Goal: Information Seeking & Learning: Learn about a topic

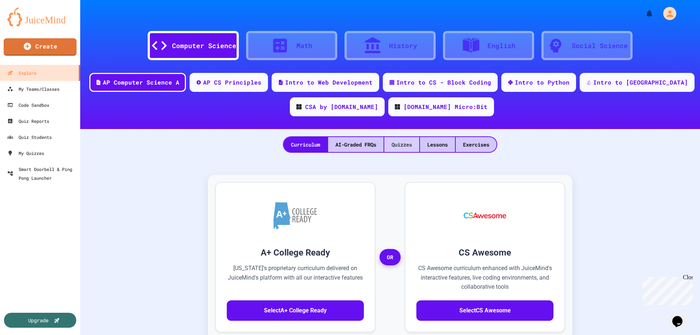
click at [400, 147] on div "Quizzes" at bounding box center [402, 144] width 35 height 15
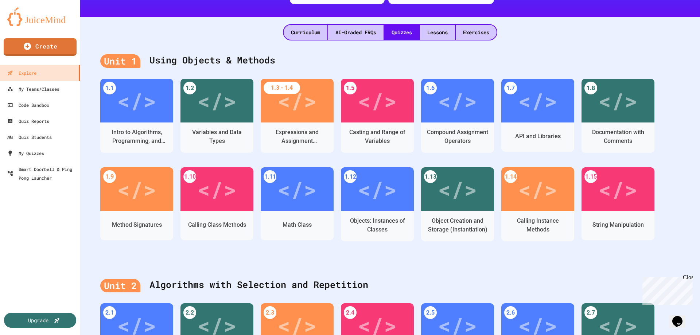
scroll to position [80, 0]
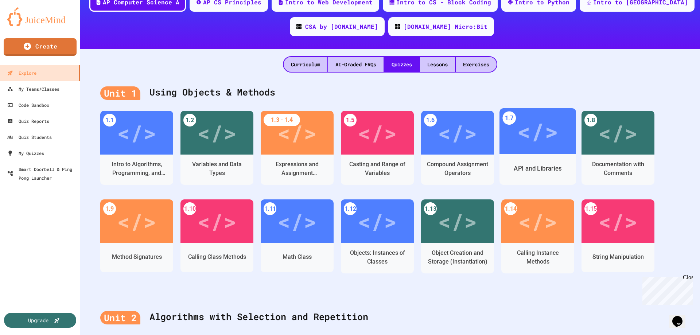
click at [540, 128] on div "</>" at bounding box center [537, 131] width 41 height 35
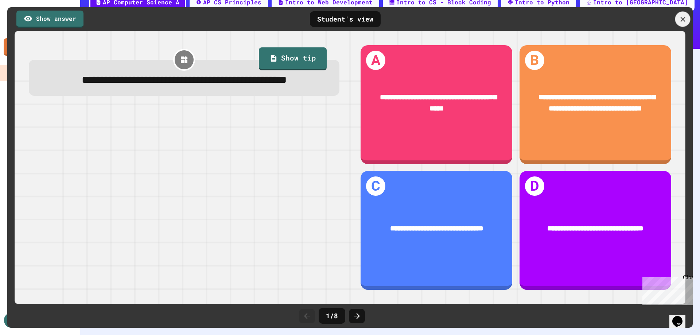
click at [680, 18] on icon at bounding box center [683, 19] width 8 height 8
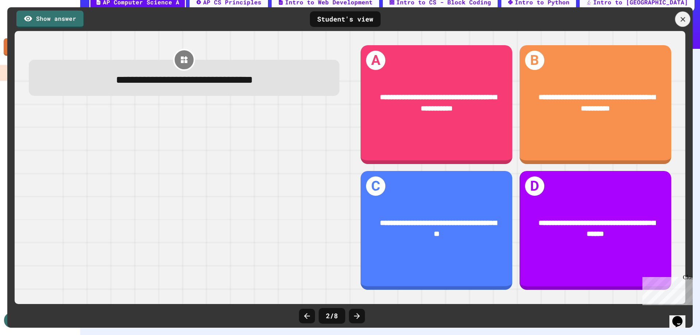
click at [681, 18] on icon at bounding box center [683, 19] width 8 height 8
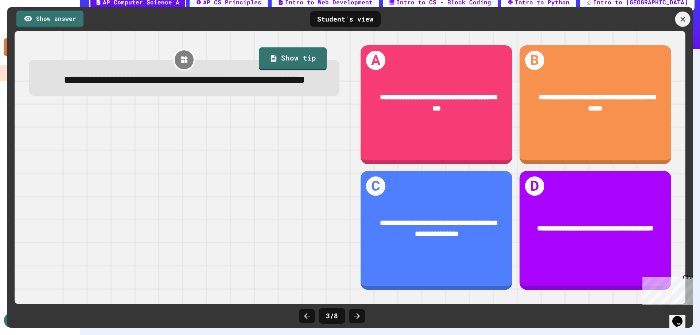
click at [686, 19] on icon at bounding box center [683, 19] width 8 height 8
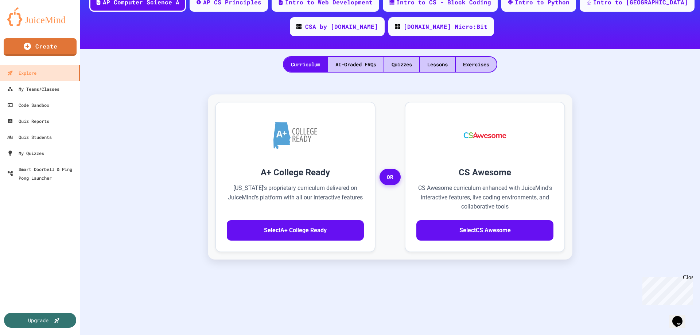
scroll to position [144, 0]
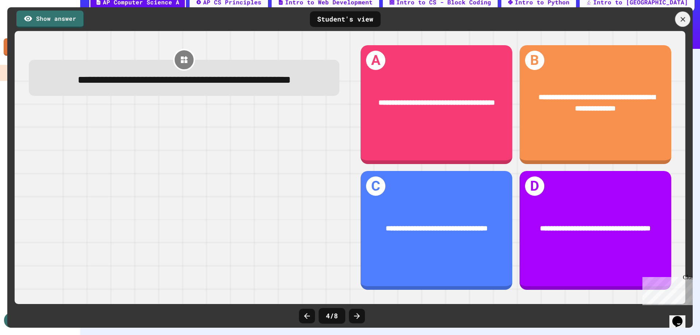
click at [681, 18] on icon at bounding box center [683, 19] width 8 height 8
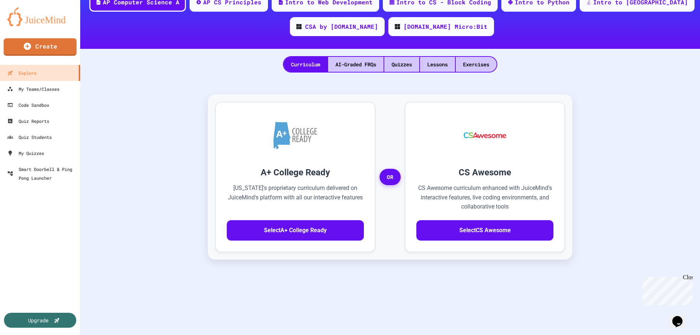
scroll to position [217, 0]
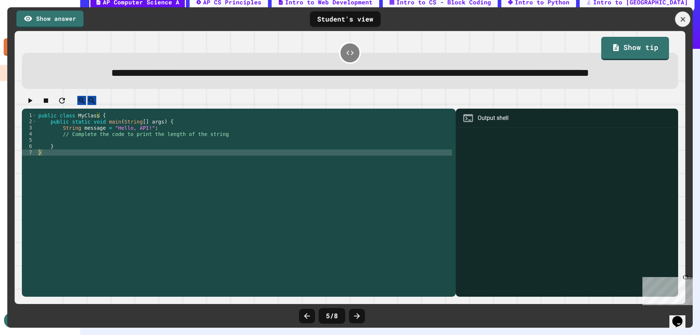
click at [679, 20] on icon at bounding box center [683, 19] width 8 height 8
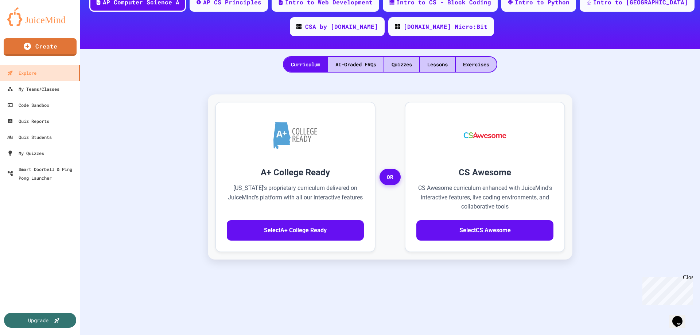
scroll to position [253, 0]
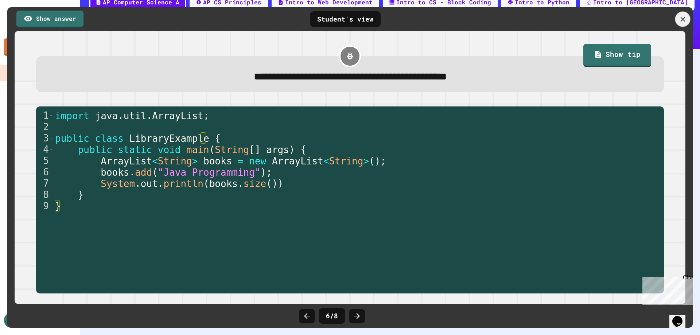
click at [683, 15] on div at bounding box center [683, 19] width 15 height 15
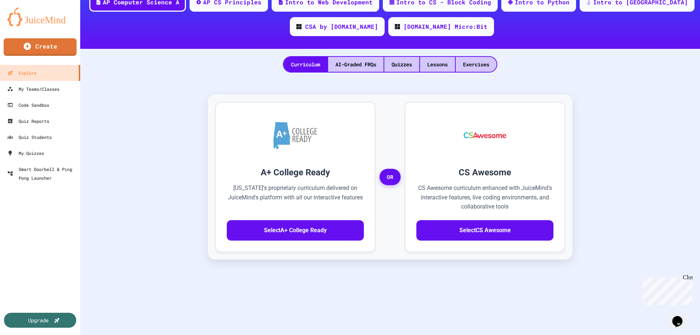
scroll to position [326, 0]
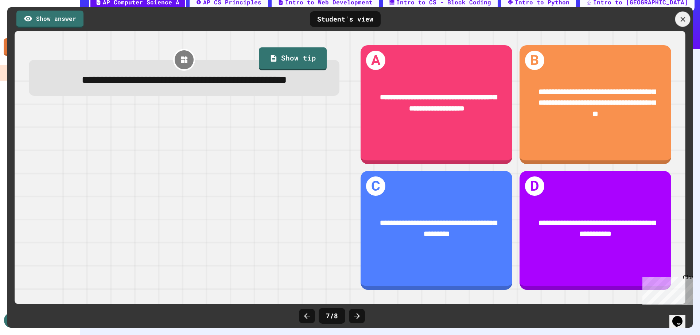
click at [683, 17] on icon at bounding box center [683, 19] width 8 height 8
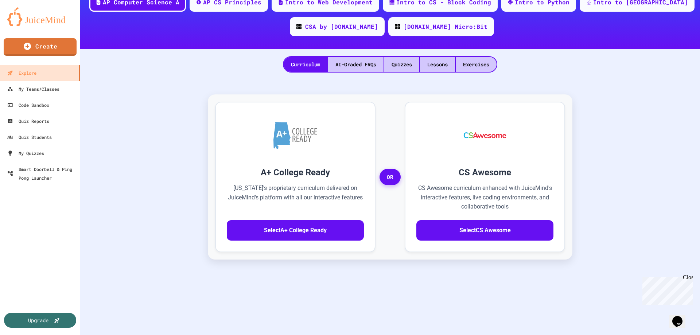
scroll to position [2, 0]
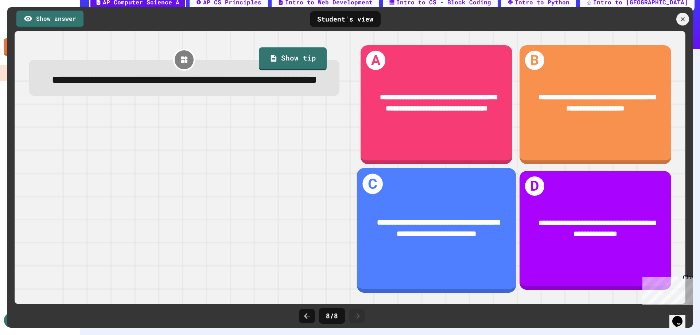
scroll to position [340, 0]
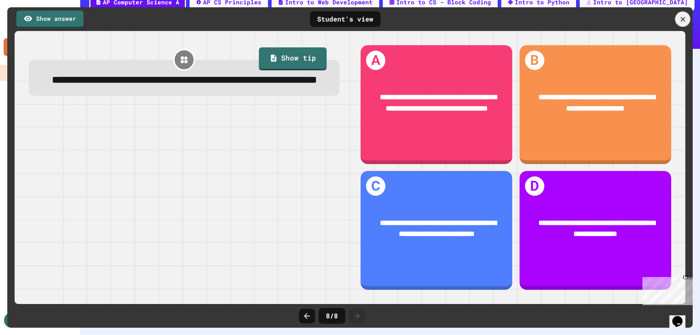
click at [686, 19] on icon at bounding box center [683, 19] width 8 height 8
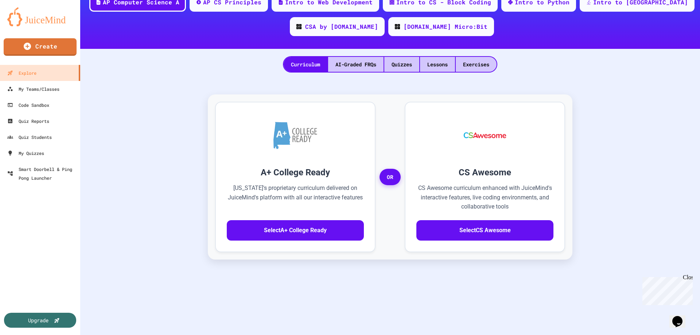
scroll to position [0, 0]
